Goal: Find specific page/section: Find specific page/section

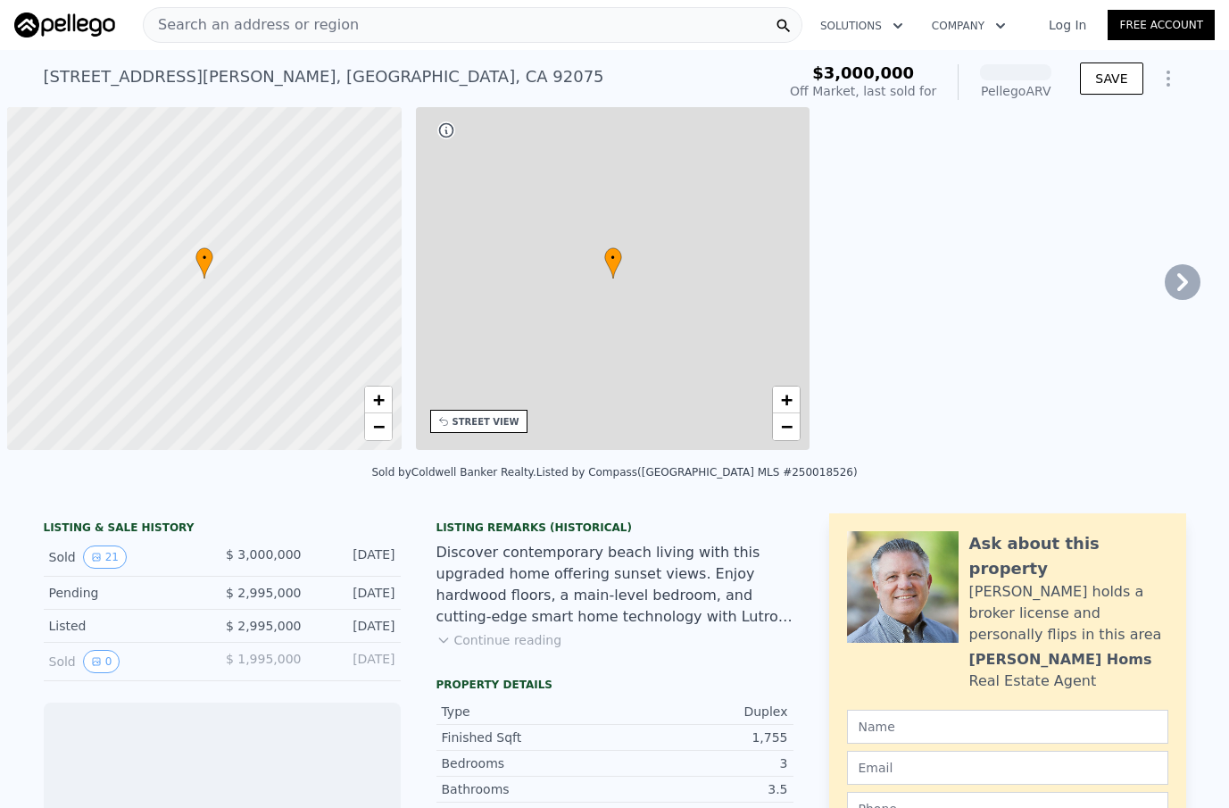
scroll to position [0, 7]
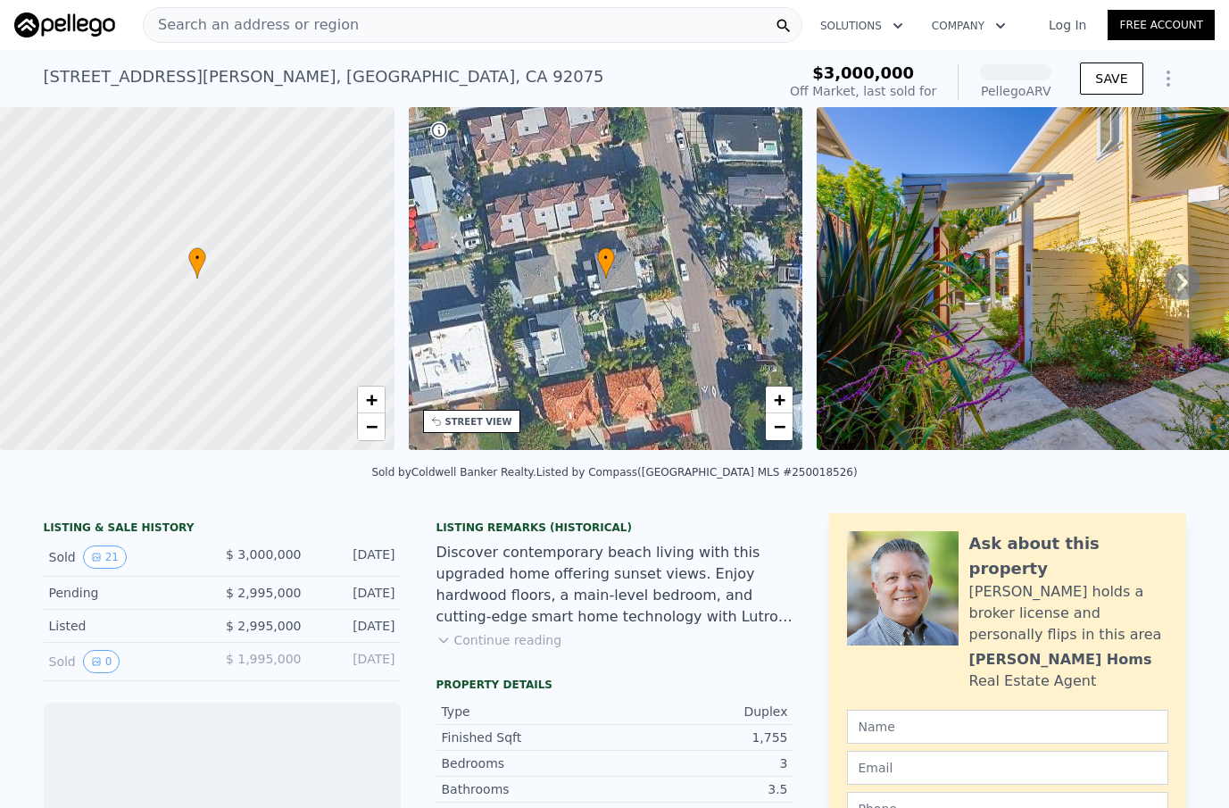
click at [223, 21] on span "Search an address or region" at bounding box center [251, 24] width 215 height 21
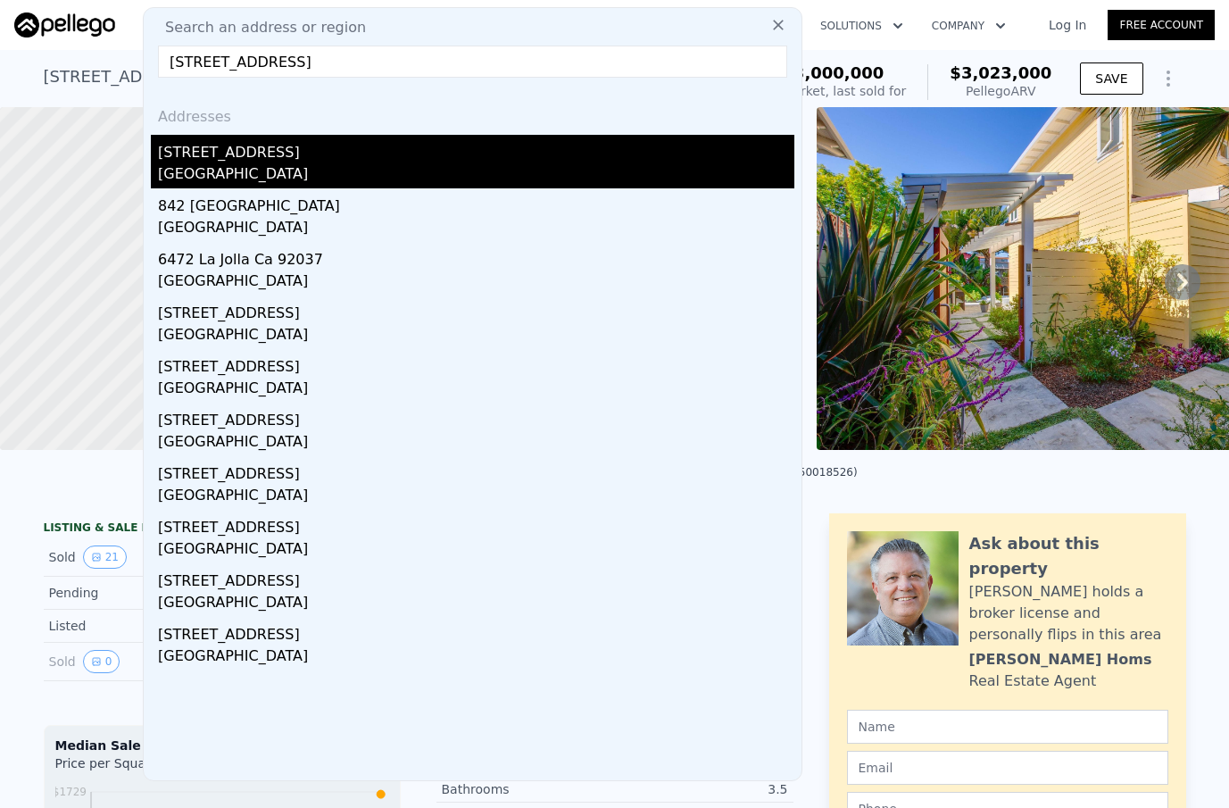
type input "[STREET_ADDRESS]"
click at [228, 153] on div "[STREET_ADDRESS]" at bounding box center [476, 149] width 637 height 29
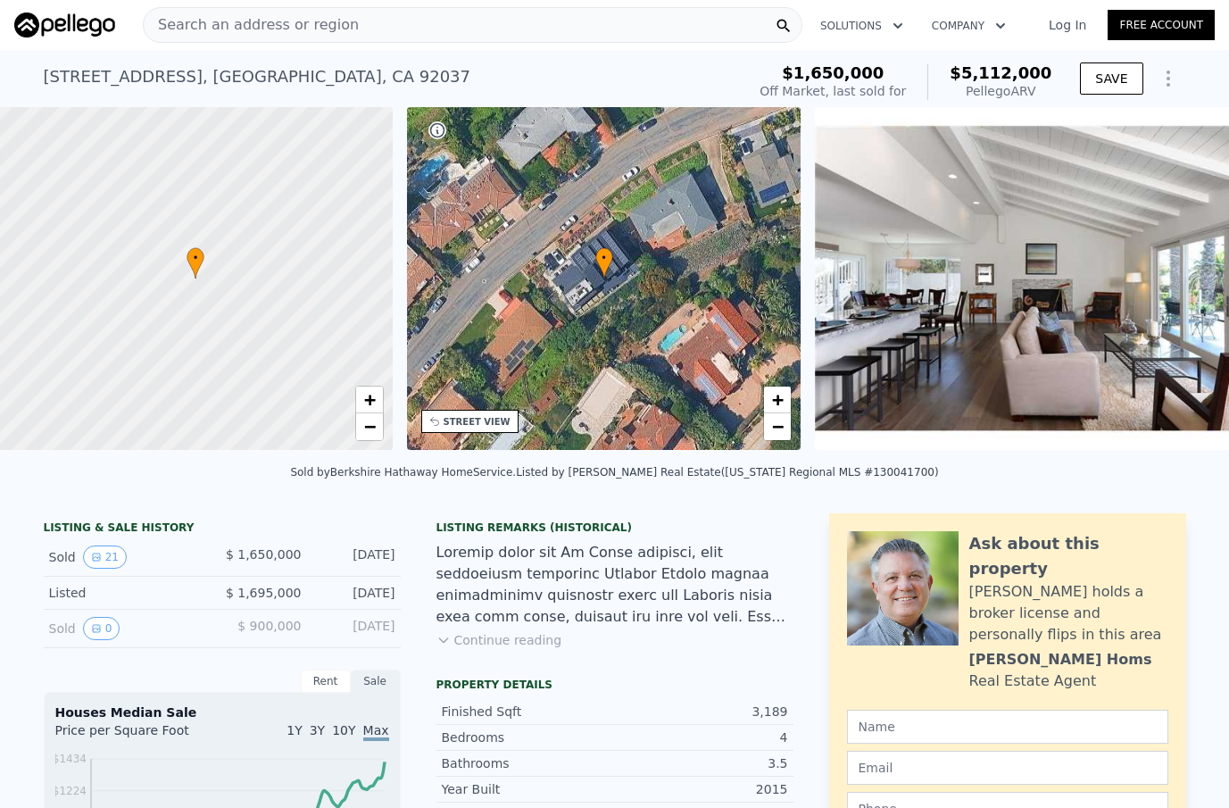
scroll to position [0, 7]
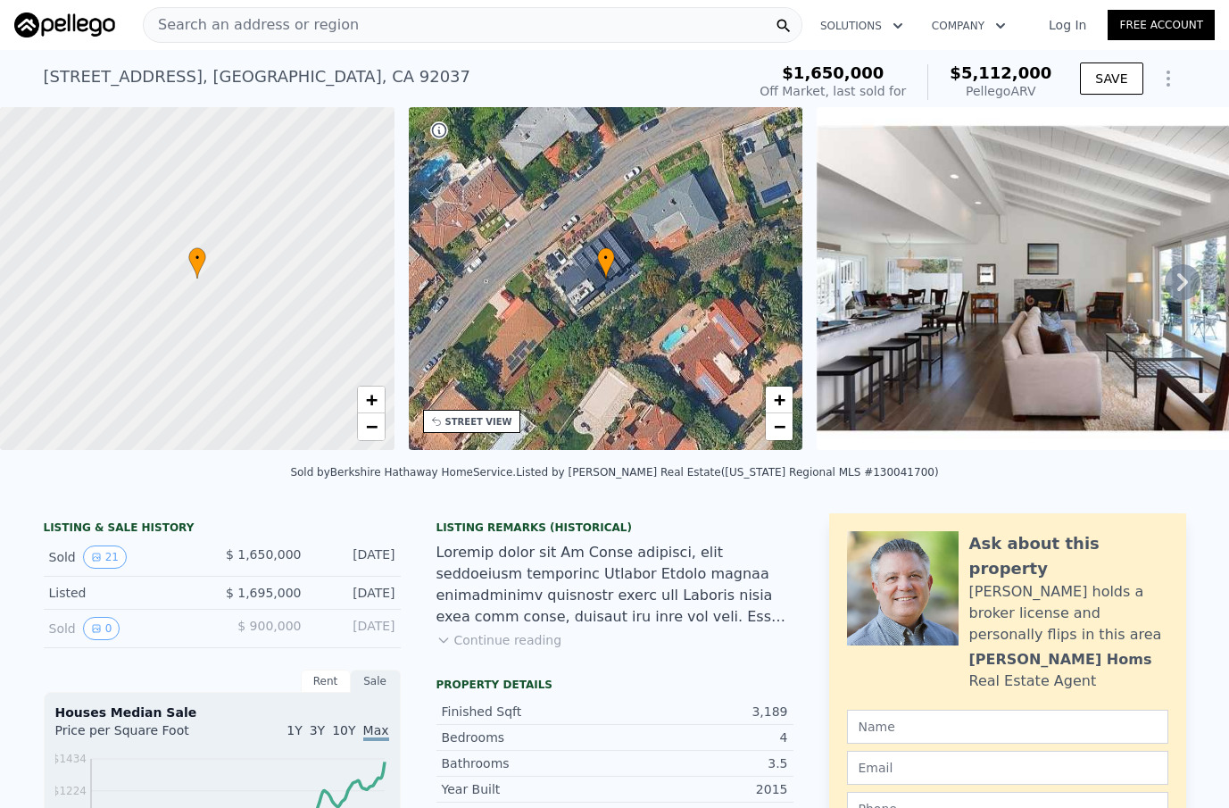
click at [491, 648] on div "Listing Remarks (Historical) Continue reading" at bounding box center [615, 596] width 357 height 150
click at [491, 638] on button "Continue reading" at bounding box center [500, 640] width 126 height 18
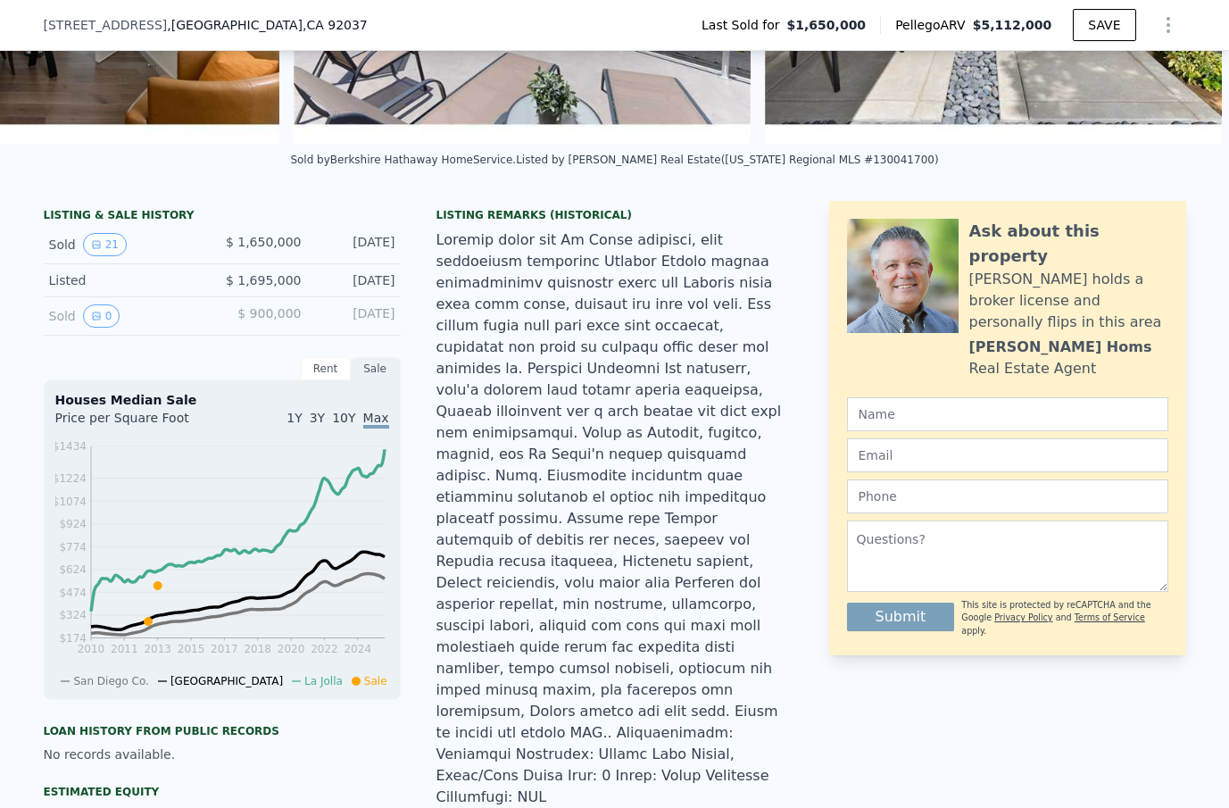
scroll to position [301, 0]
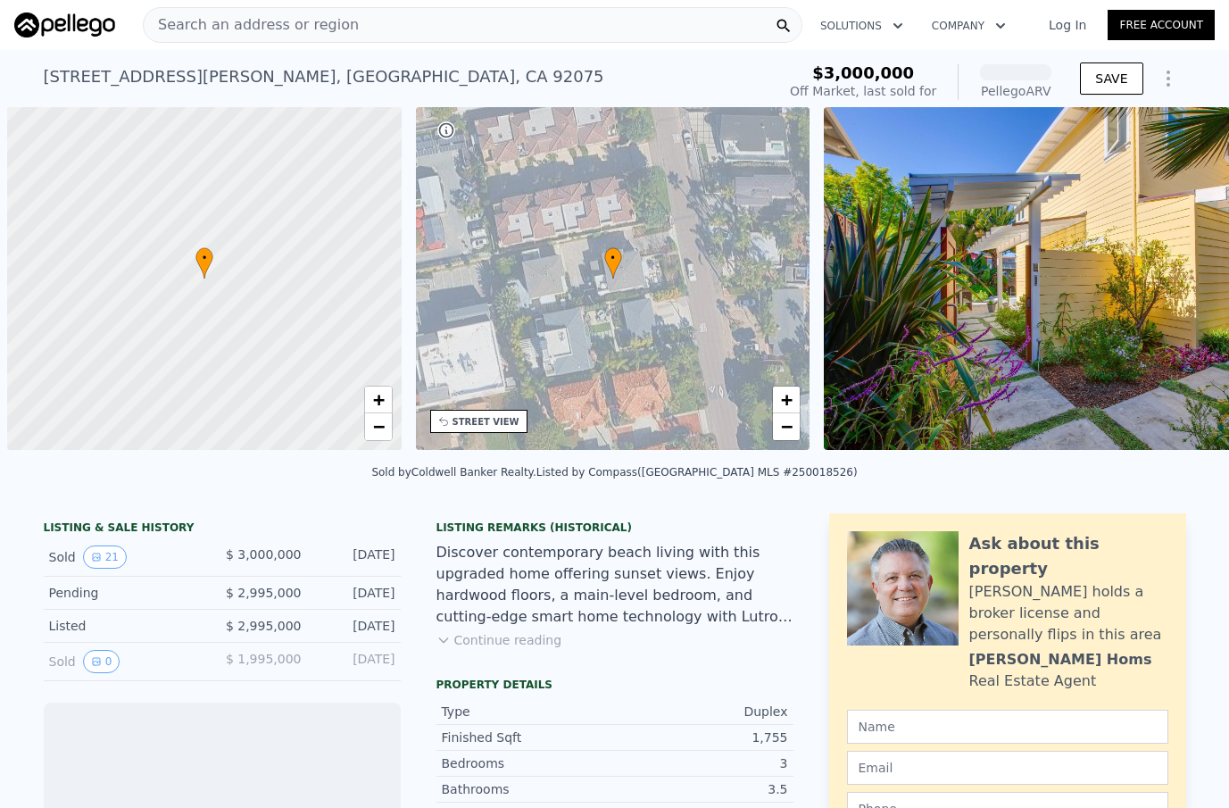
scroll to position [0, 7]
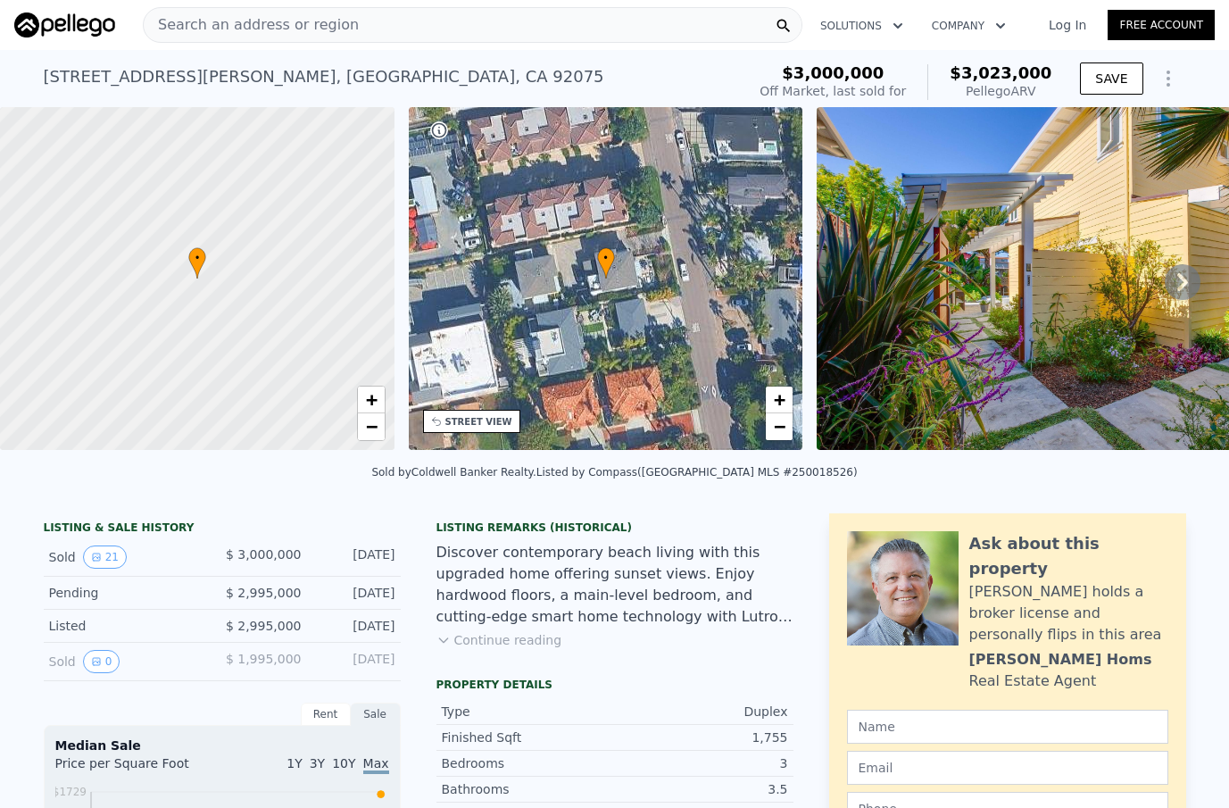
click at [388, 29] on div "Search an address or region" at bounding box center [473, 25] width 660 height 36
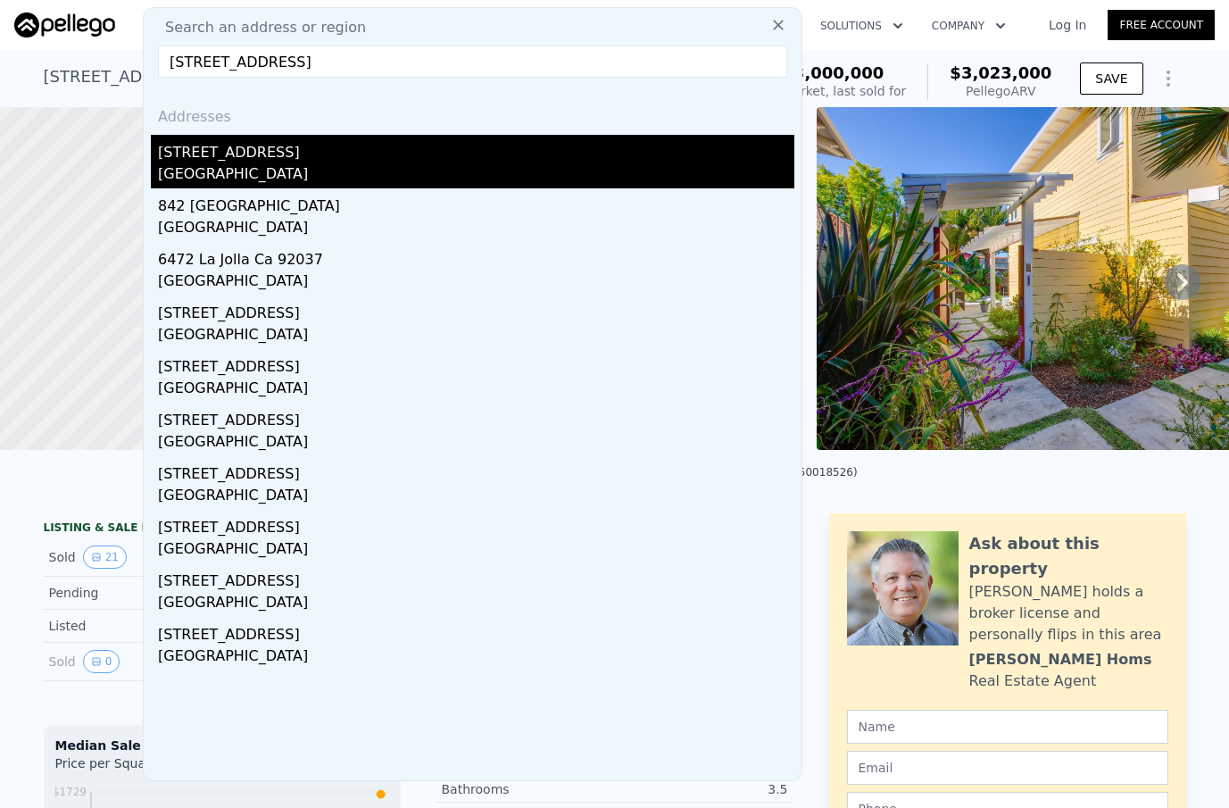
type input "[STREET_ADDRESS]"
click at [271, 164] on div "[GEOGRAPHIC_DATA]" at bounding box center [476, 175] width 637 height 25
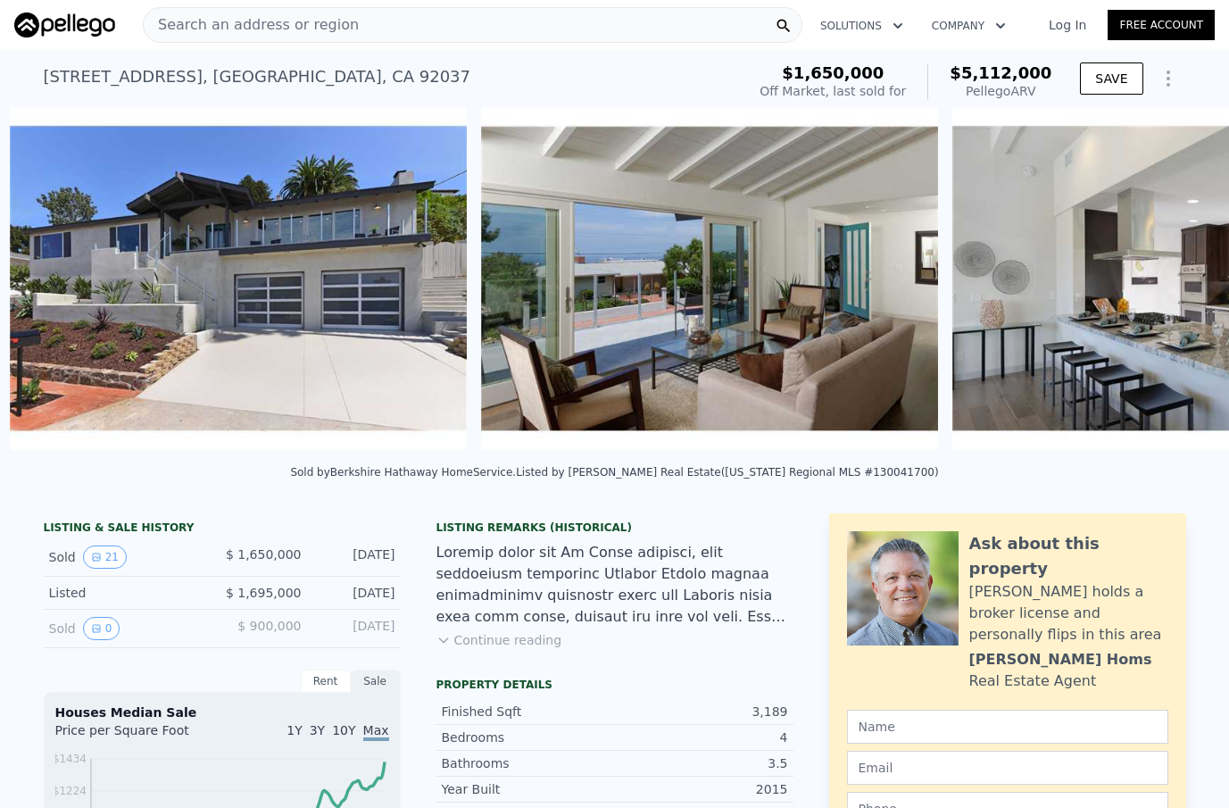
scroll to position [0, 2231]
